Goal: Task Accomplishment & Management: Manage account settings

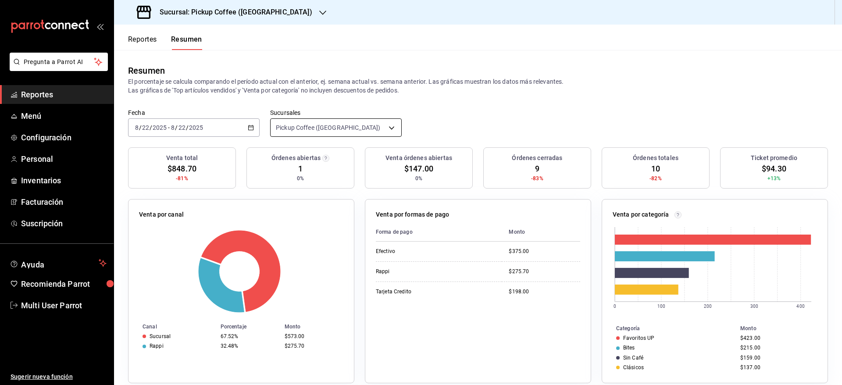
click at [339, 123] on body "Pregunta a Parrot AI Reportes Menú Configuración Personal Inventarios Facturaci…" at bounding box center [421, 192] width 842 height 385
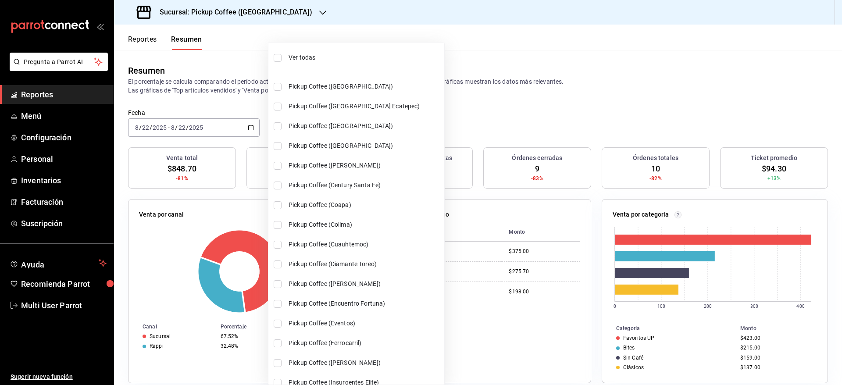
click at [354, 57] on span "Ver todas" at bounding box center [365, 57] width 152 height 9
type input "[object Object],[object Object],[object Object],[object Object],[object Object]…"
checkbox input "true"
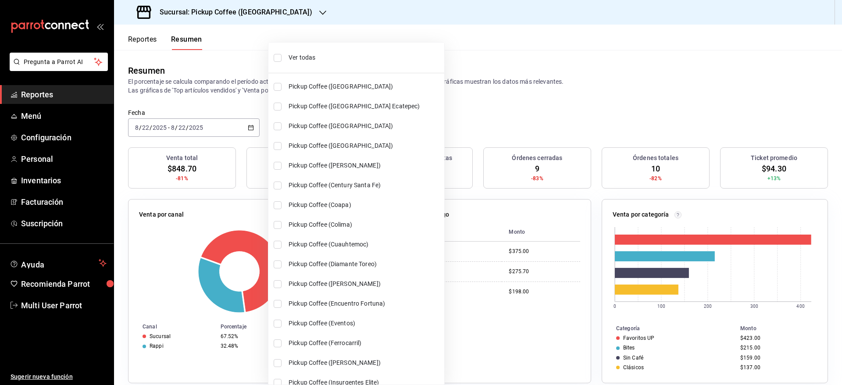
checkbox input "true"
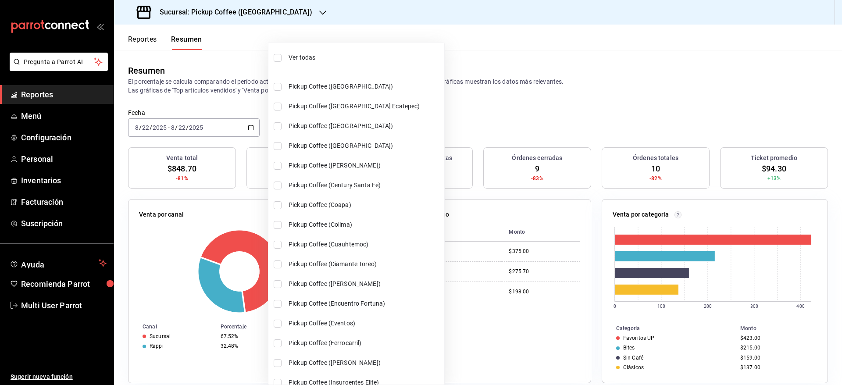
checkbox input "true"
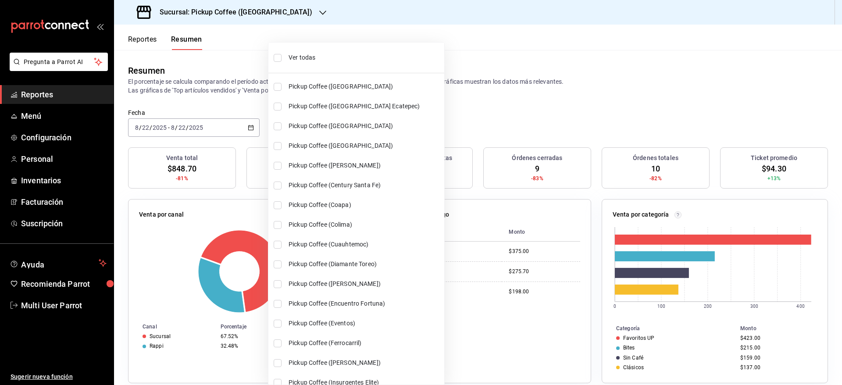
checkbox input "true"
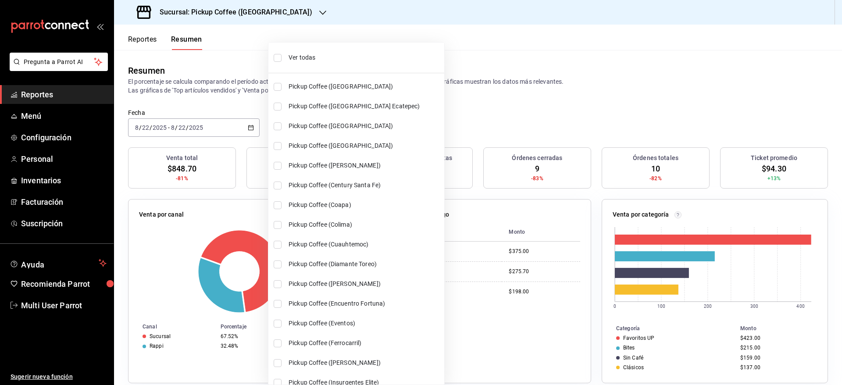
checkbox input "true"
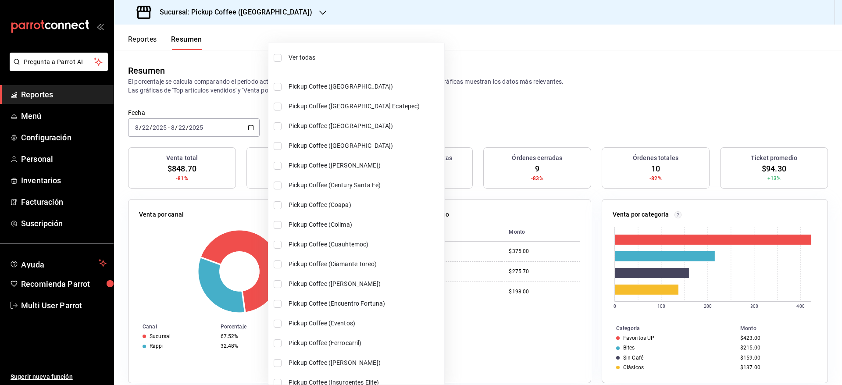
checkbox input "true"
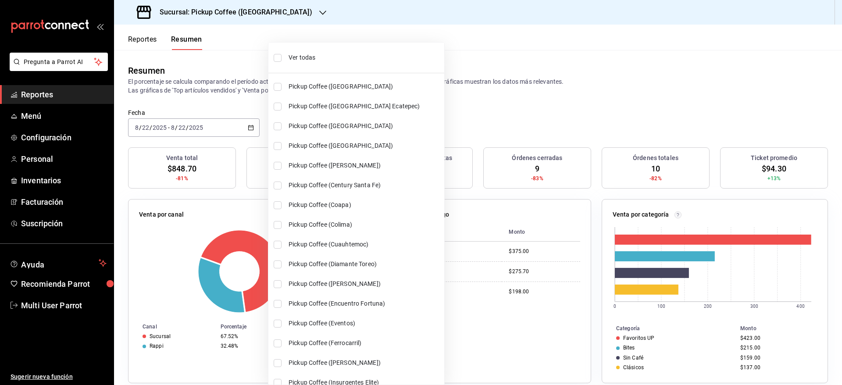
checkbox input "true"
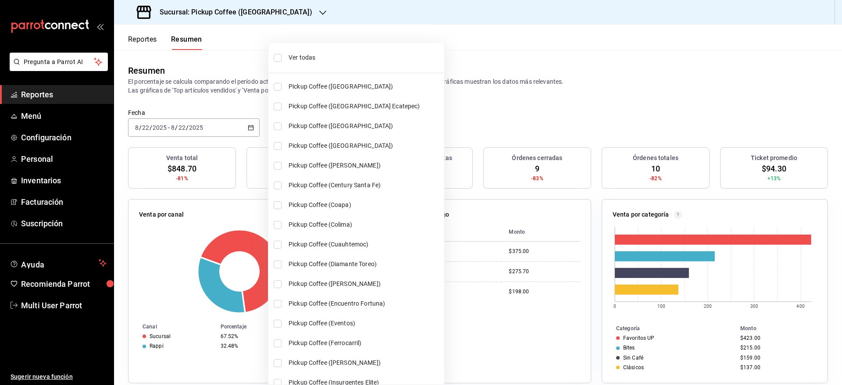
checkbox input "true"
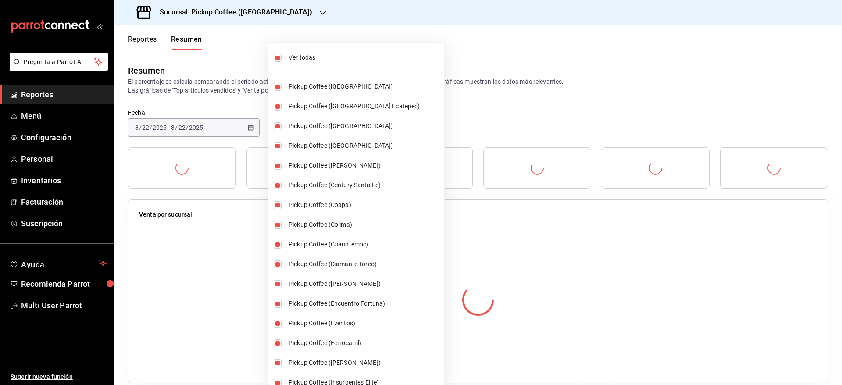
click at [464, 59] on div at bounding box center [421, 192] width 842 height 385
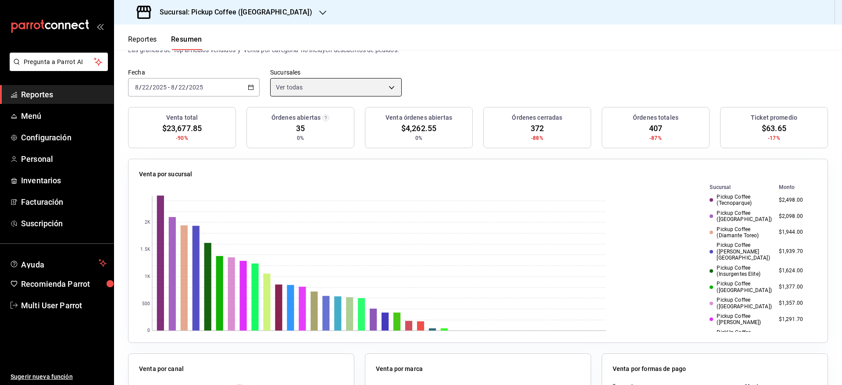
scroll to position [66, 0]
